Goal: Communication & Community: Answer question/provide support

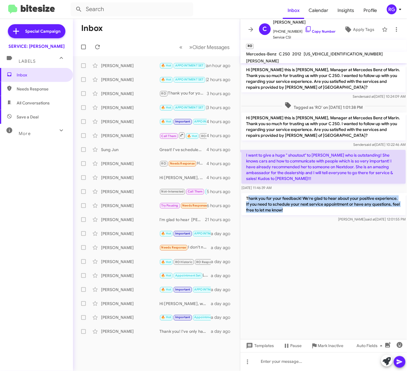
drag, startPoint x: 315, startPoint y: 208, endPoint x: 249, endPoint y: 200, distance: 67.0
click at [249, 200] on p "Thank you for your feedback! We're glad to hear about your positive experience.…" at bounding box center [323, 204] width 164 height 22
drag, startPoint x: 249, startPoint y: 200, endPoint x: 336, endPoint y: 214, distance: 87.7
click at [336, 214] on p "Thank you for your feedback! We're glad to hear about your positive experience.…" at bounding box center [323, 204] width 164 height 22
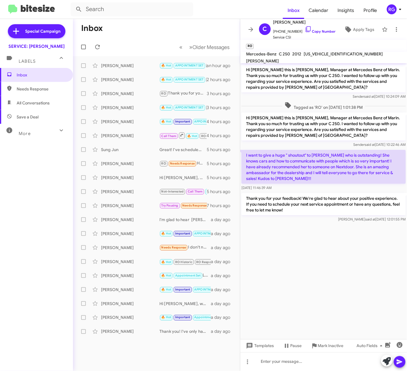
click at [1, 197] on div "Inbox Needs Response All Conversations Save a Deal More Important 🔥 Hot Appoint…" at bounding box center [36, 179] width 73 height 223
drag, startPoint x: 36, startPoint y: 197, endPoint x: 40, endPoint y: 191, distance: 6.8
click at [36, 196] on div "Inbox Needs Response All Conversations Save a Deal More Important 🔥 Hot Appoint…" at bounding box center [36, 179] width 73 height 223
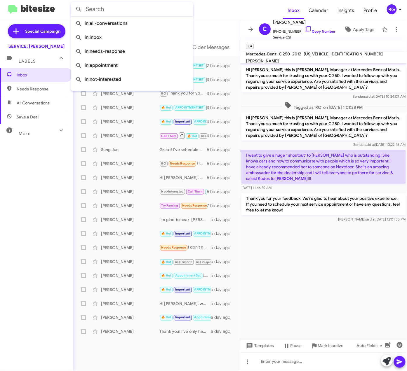
click at [111, 12] on input "text" at bounding box center [132, 9] width 123 height 14
paste input "[US_VEHICLE_IDENTIFICATION_NUMBER]"
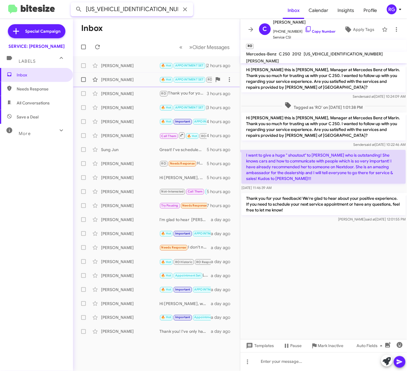
type input "[US_VEHICLE_IDENTIFICATION_NUMBER]"
click at [73, 4] on button at bounding box center [79, 10] width 12 height 12
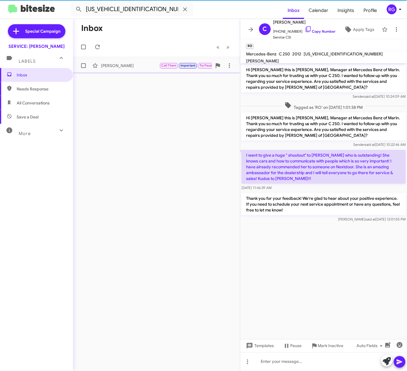
click at [146, 69] on div "[PERSON_NAME] Call Them Important Try Pausing 🔥 Hot Appointment Set Hi [PERSON_…" at bounding box center [157, 66] width 158 height 12
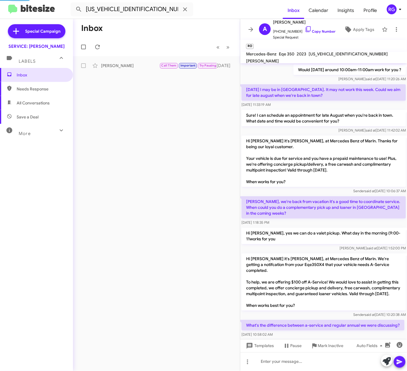
scroll to position [333, 0]
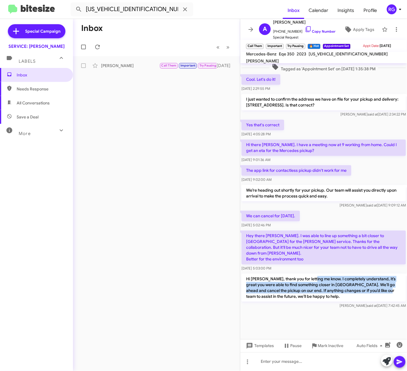
drag, startPoint x: 311, startPoint y: 277, endPoint x: 382, endPoint y: 292, distance: 72.2
click at [382, 292] on p "Hi [PERSON_NAME], thank you for letting me know. I completely understand, it’s …" at bounding box center [323, 288] width 164 height 28
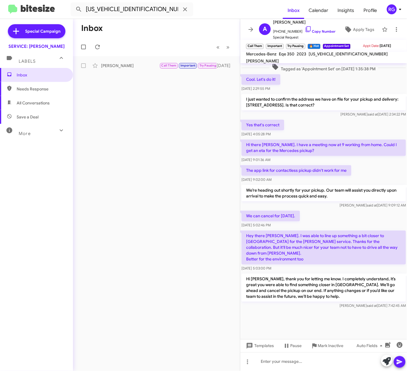
click at [295, 299] on p "Hi [PERSON_NAME], thank you for letting me know. I completely understand, it’s …" at bounding box center [323, 288] width 164 height 28
drag, startPoint x: 295, startPoint y: 299, endPoint x: 226, endPoint y: 289, distance: 70.3
click at [216, 289] on div "Inbox « Previous » Next [PERSON_NAME] Call Them Important Try Pausing 🔥 Hot App…" at bounding box center [156, 195] width 167 height 352
drag, startPoint x: 337, startPoint y: 280, endPoint x: 409, endPoint y: 279, distance: 71.5
click at [406, 279] on html "[US_VEHICLE_IDENTIFICATION_NUMBER] Inbox Calendar Insights Profile RG Special C…" at bounding box center [203, 185] width 407 height 371
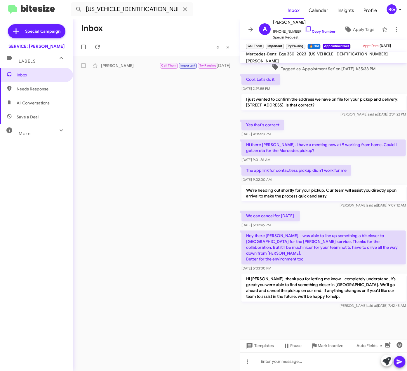
drag, startPoint x: 409, startPoint y: 279, endPoint x: 362, endPoint y: 282, distance: 47.1
click at [362, 282] on p "Hi [PERSON_NAME], thank you for letting me know. I completely understand, it’s …" at bounding box center [323, 288] width 164 height 28
click at [362, 287] on p "Hi [PERSON_NAME], thank you for letting me know. I completely understand, it’s …" at bounding box center [323, 288] width 164 height 28
click at [297, 291] on p "Hi [PERSON_NAME], thank you for letting me know. I completely understand, it’s …" at bounding box center [323, 288] width 164 height 28
click at [32, 12] on img at bounding box center [31, 10] width 47 height 10
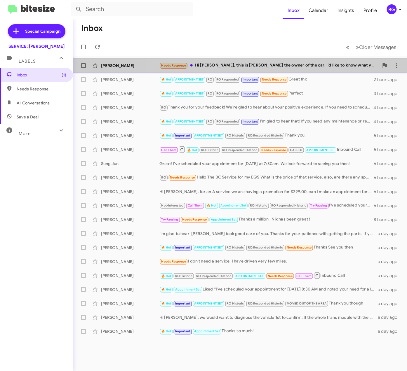
click at [259, 68] on div "Needs Response Hi [PERSON_NAME], this is [PERSON_NAME] the owner of the car. I’…" at bounding box center [268, 65] width 219 height 7
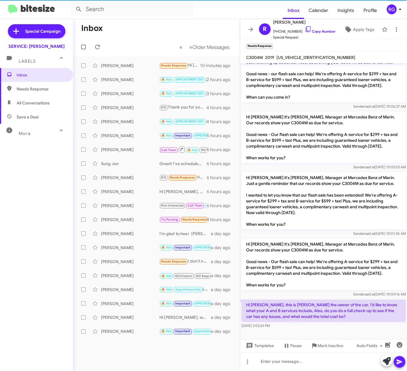
scroll to position [990, 0]
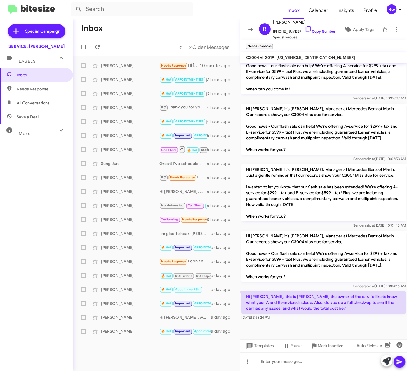
click at [327, 301] on p "Hi [PERSON_NAME], this is [PERSON_NAME] the owner of the car. I’d like to know …" at bounding box center [323, 302] width 164 height 22
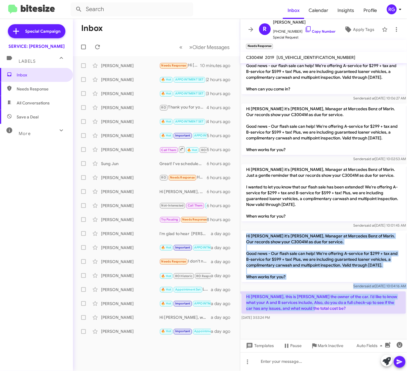
drag, startPoint x: 327, startPoint y: 299, endPoint x: 244, endPoint y: 218, distance: 116.4
copy div "Hi [PERSON_NAME] it's [PERSON_NAME], Manager at Mercedes Benz of Marin. Our rec…"
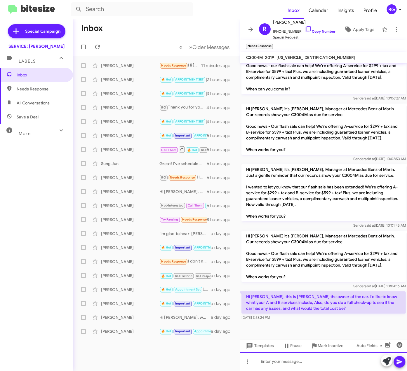
click at [274, 363] on div at bounding box center [323, 361] width 167 height 19
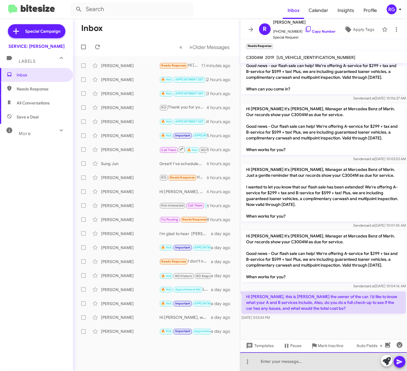
paste div
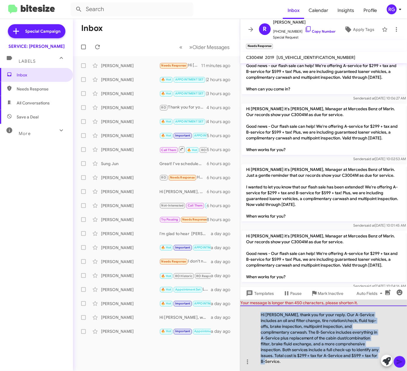
drag, startPoint x: 375, startPoint y: 363, endPoint x: 254, endPoint y: 313, distance: 130.8
click at [254, 313] on div "Hi [PERSON_NAME], thank you for your reply. Our A-Service includes an oil and f…" at bounding box center [323, 338] width 167 height 65
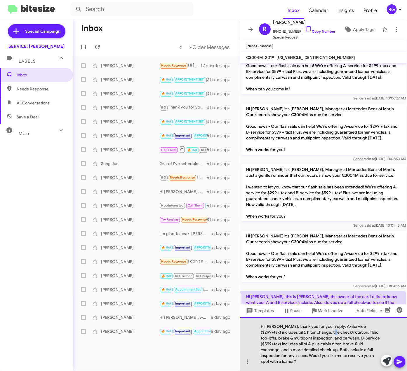
drag, startPoint x: 329, startPoint y: 333, endPoint x: 332, endPoint y: 334, distance: 3.7
click at [332, 334] on div "Hi [PERSON_NAME], thank you for your reply. A-Service ($299+tax) includes oil &…" at bounding box center [323, 344] width 167 height 54
click at [331, 333] on div "Hi [PERSON_NAME], thank you for your reply. A-Service ($299+tax) includes oil &…" at bounding box center [323, 344] width 167 height 54
drag, startPoint x: 331, startPoint y: 332, endPoint x: 346, endPoint y: 334, distance: 15.7
click at [346, 334] on div "Hi [PERSON_NAME], thank you for your reply. A-Service ($299+tax) includes oil &…" at bounding box center [323, 344] width 167 height 54
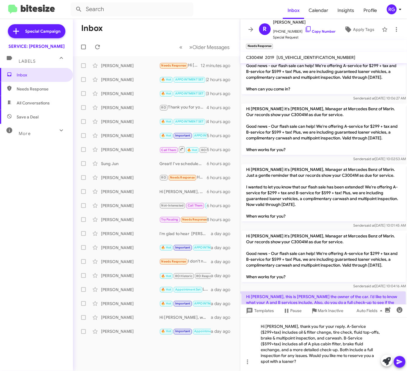
click at [399, 366] on span at bounding box center [399, 362] width 7 height 12
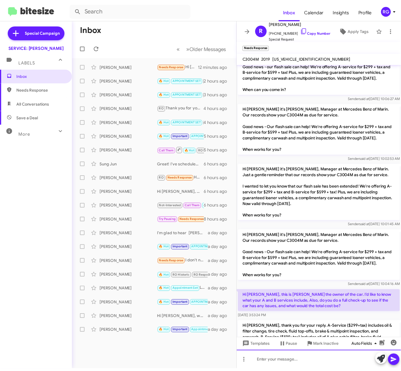
scroll to position [1290, 0]
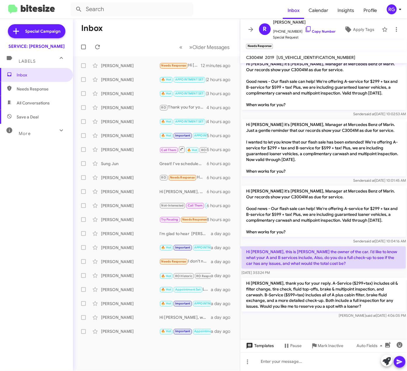
click at [262, 344] on span "Templates" at bounding box center [259, 346] width 29 height 11
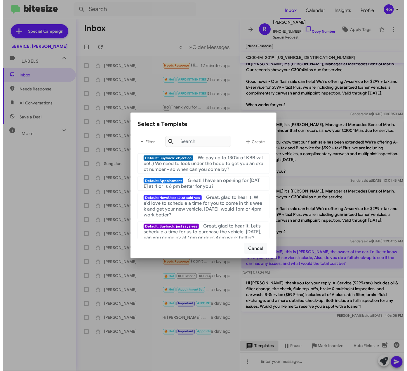
scroll to position [1325, 0]
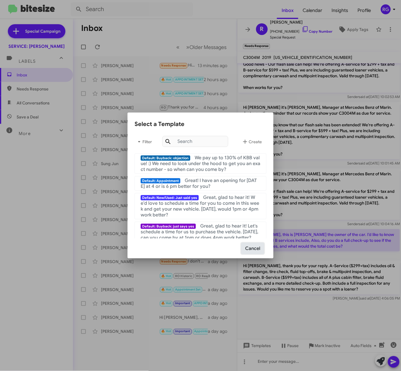
drag, startPoint x: 253, startPoint y: 247, endPoint x: 266, endPoint y: 252, distance: 13.1
click at [255, 247] on button "Cancel" at bounding box center [252, 248] width 23 height 11
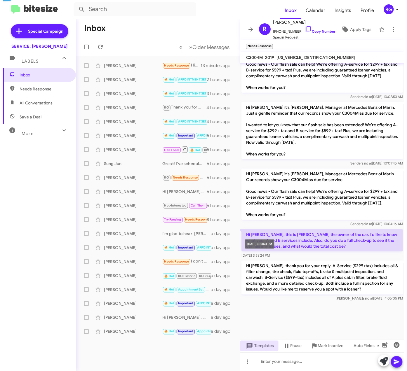
scroll to position [1290, 0]
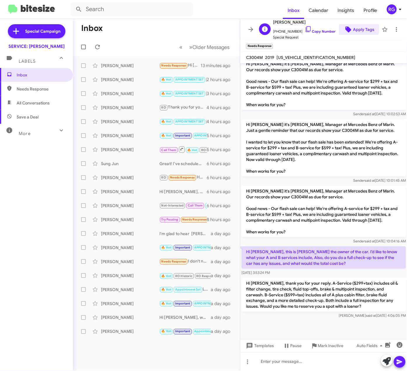
click at [345, 26] on icon at bounding box center [348, 29] width 7 height 7
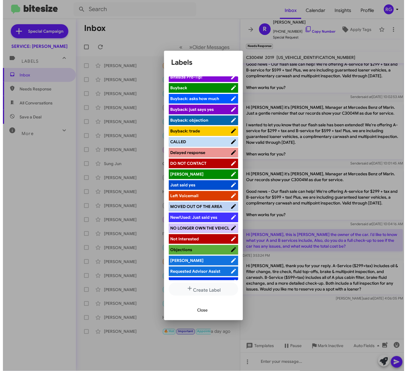
scroll to position [73, 0]
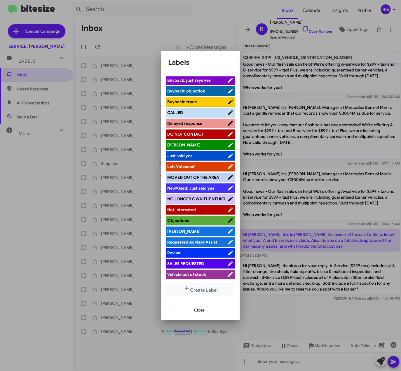
click at [191, 228] on span "[PERSON_NAME]" at bounding box center [197, 231] width 60 height 6
click at [202, 309] on span "Close" at bounding box center [199, 310] width 11 height 11
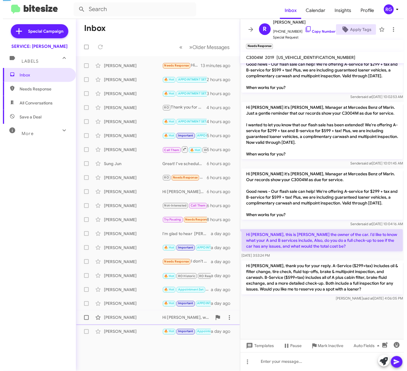
scroll to position [1290, 0]
